Goal: Information Seeking & Learning: Stay updated

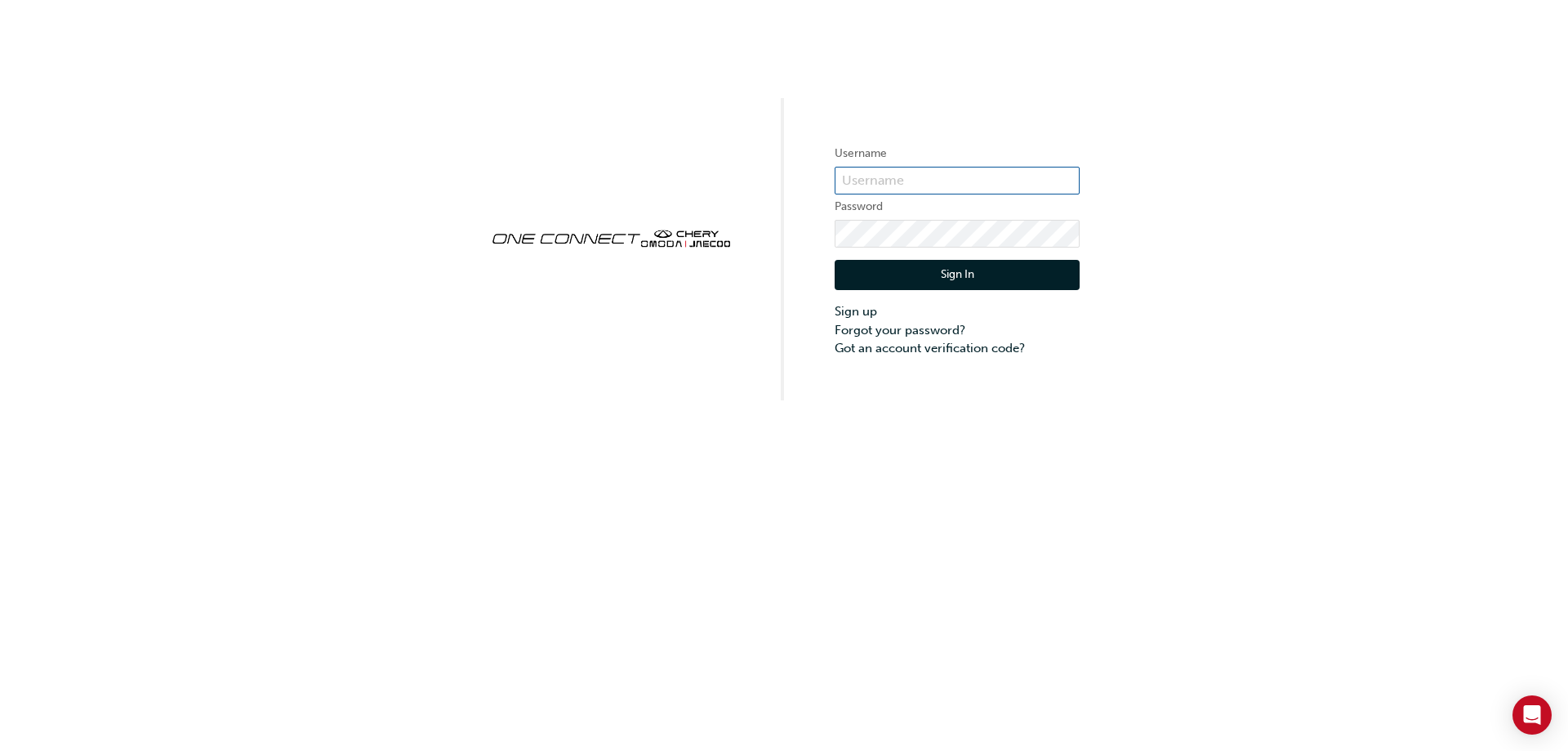
type input "CHAU0916"
click at [921, 273] on button "Sign In" at bounding box center [957, 274] width 245 height 31
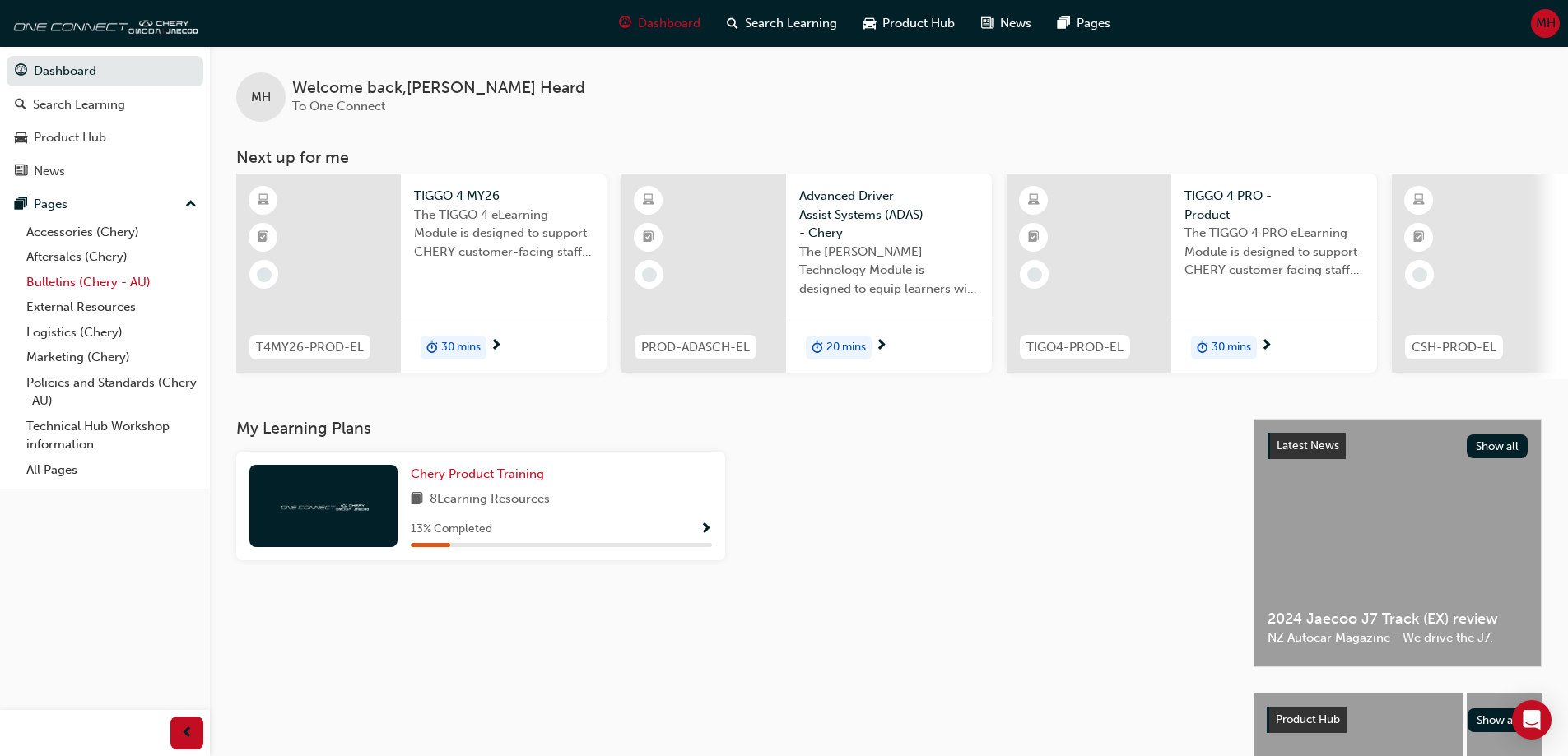
click at [123, 274] on link "Bulletins (Chery - AU)" at bounding box center [111, 282] width 184 height 25
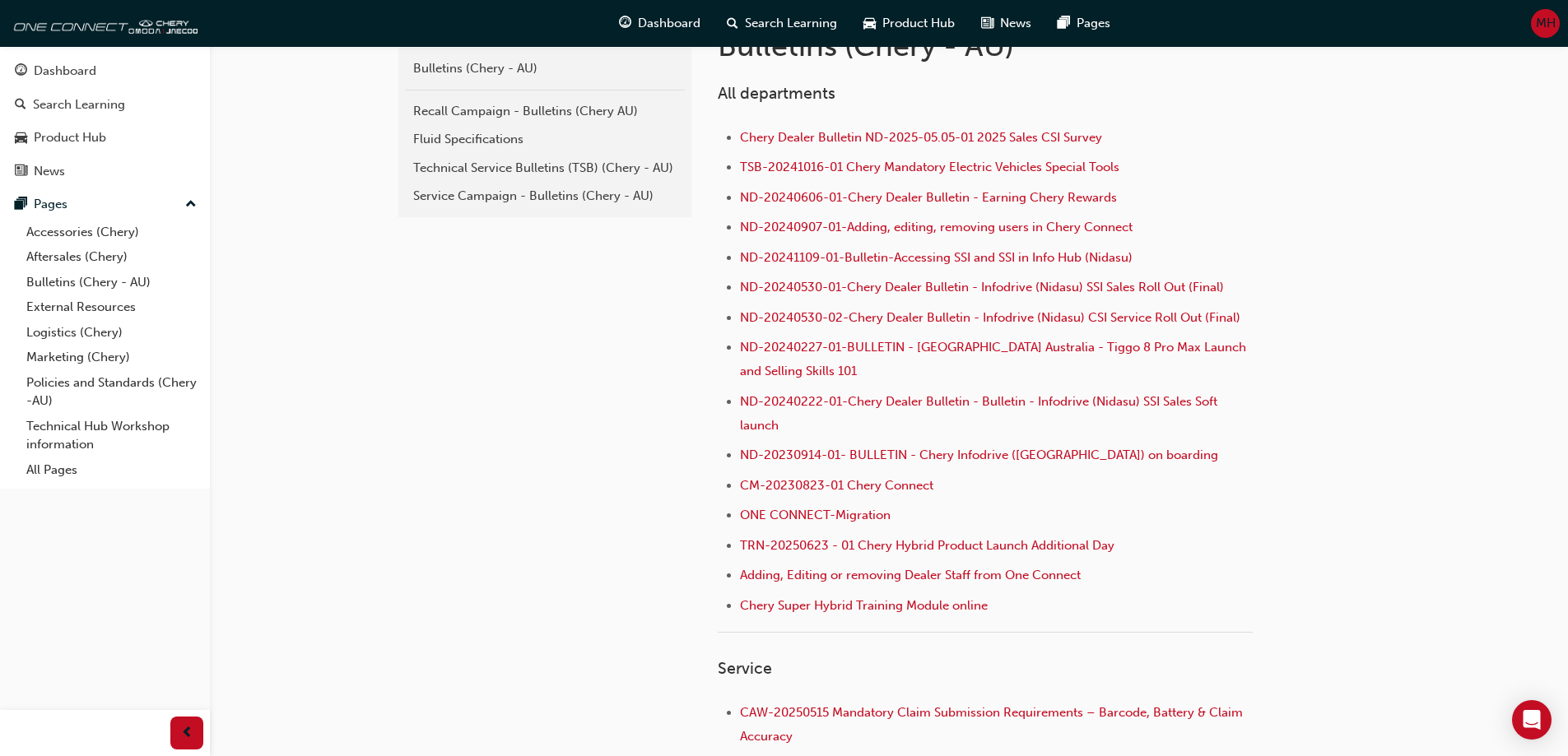
scroll to position [576, 0]
